Goal: Information Seeking & Learning: Learn about a topic

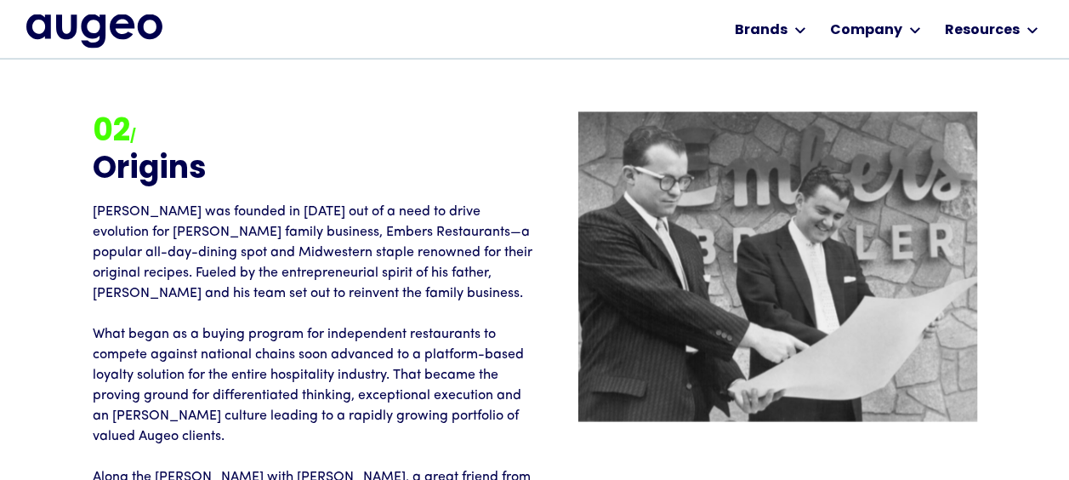
scroll to position [1714, 0]
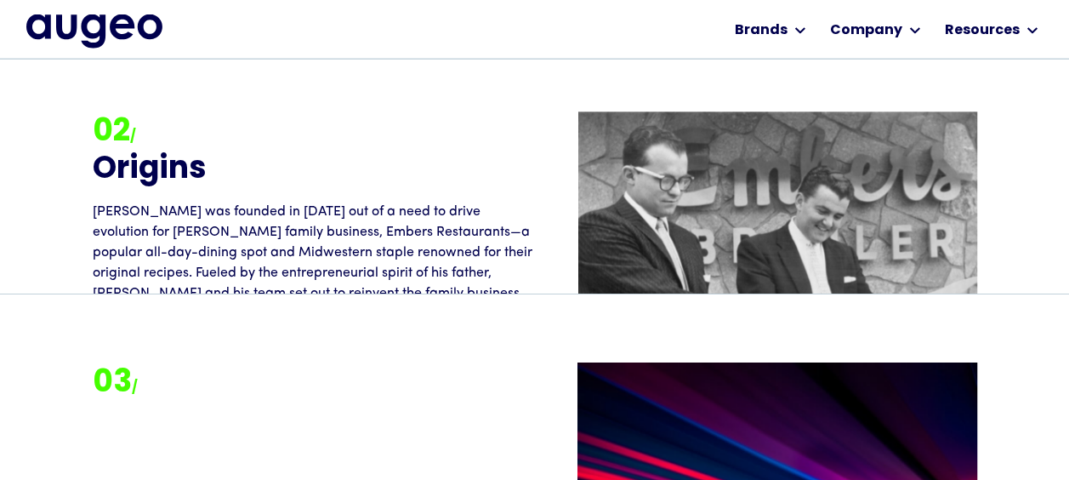
click at [1024, 207] on div "02 / Origins Augeo was founded in [DATE] out of a need to drive evolution for […" at bounding box center [534, 360] width 995 height 498
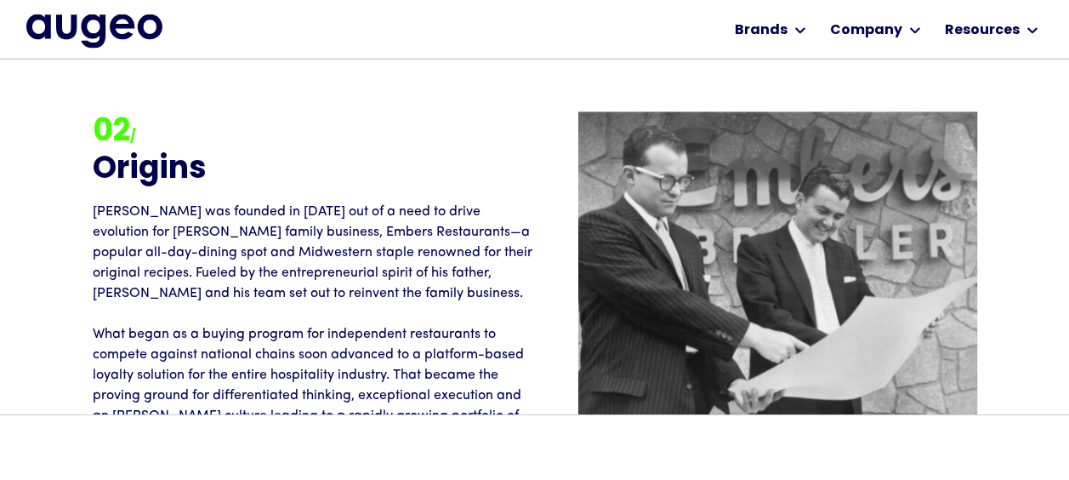
scroll to position [1951, 0]
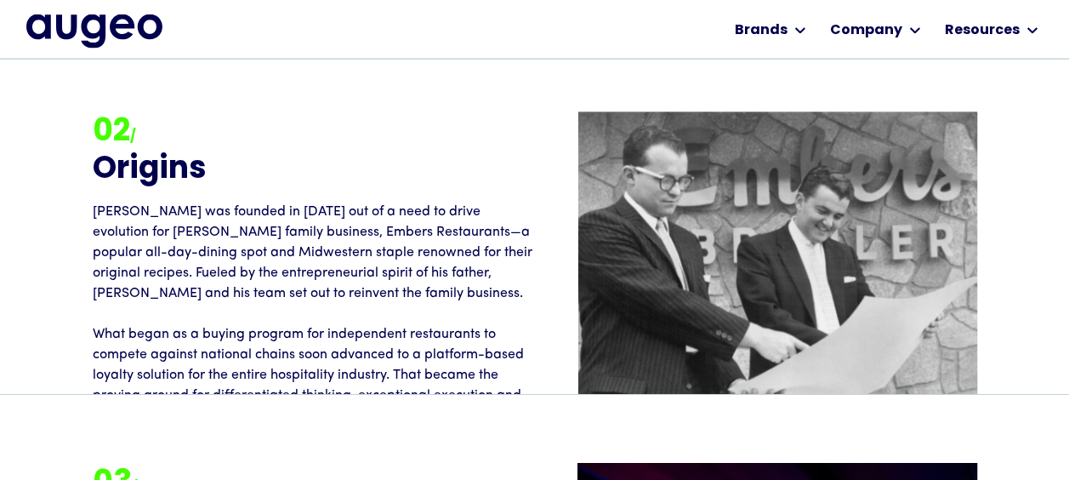
click at [502, 234] on p "[PERSON_NAME] was founded in [DATE] out of a need to drive evolution for [PERSO…" at bounding box center [314, 406] width 442 height 408
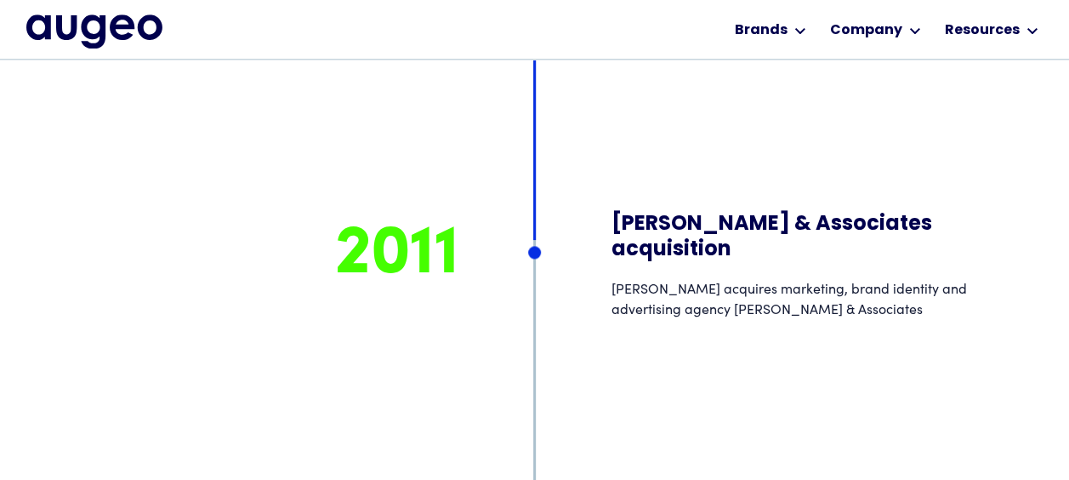
scroll to position [10657, 0]
